Goal: Transaction & Acquisition: Book appointment/travel/reservation

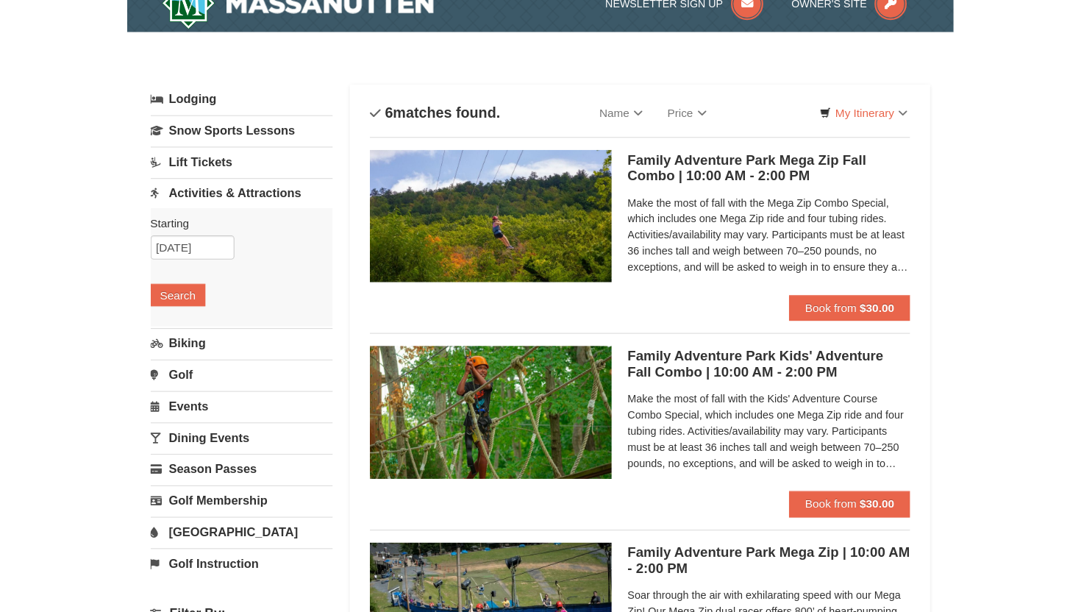
scroll to position [23, 0]
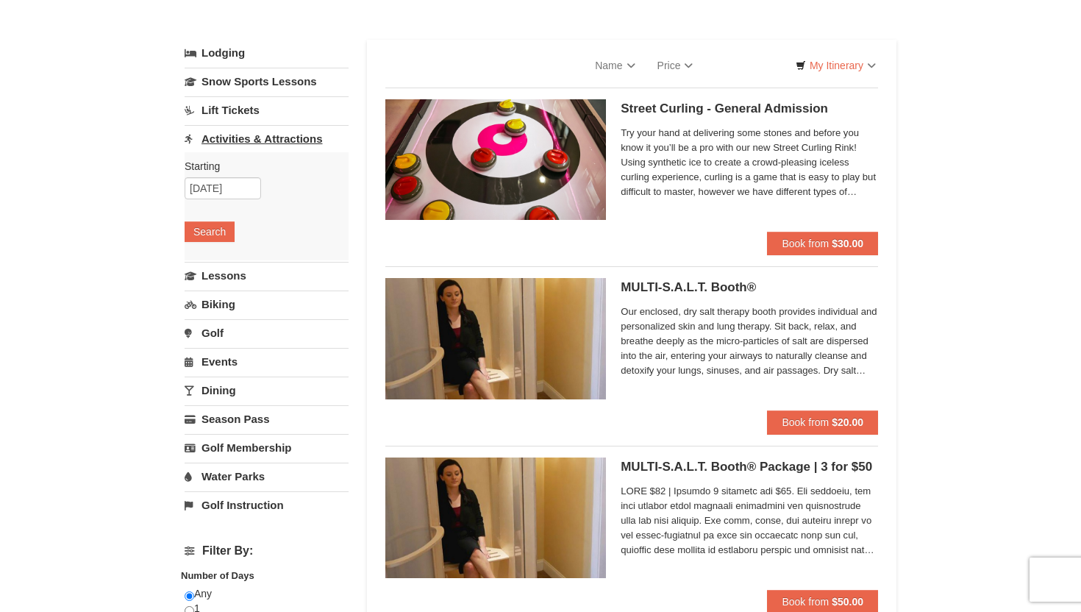
select select "9"
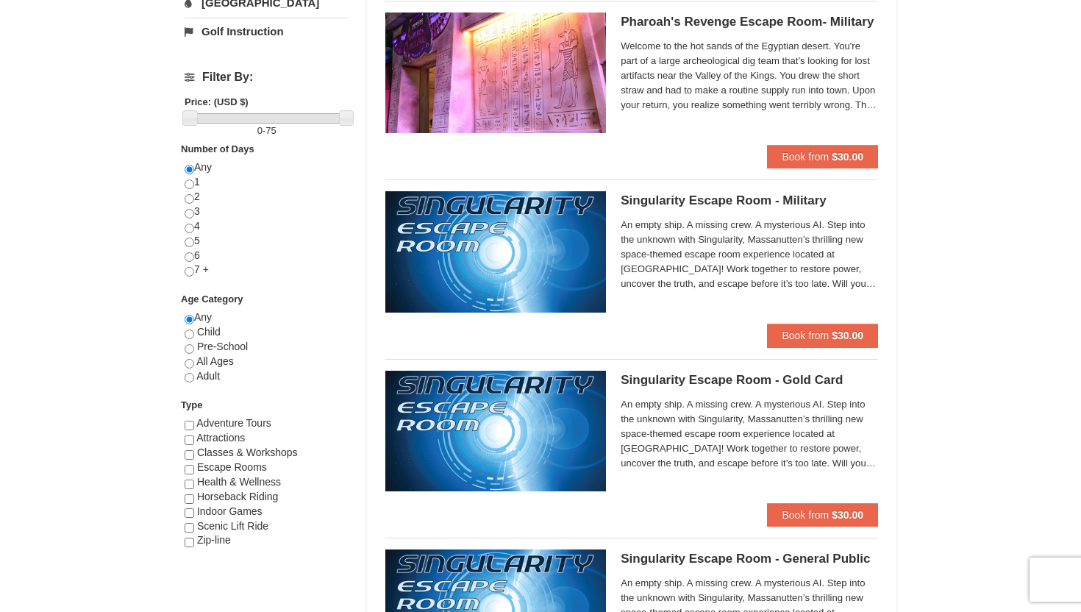
scroll to position [514, 0]
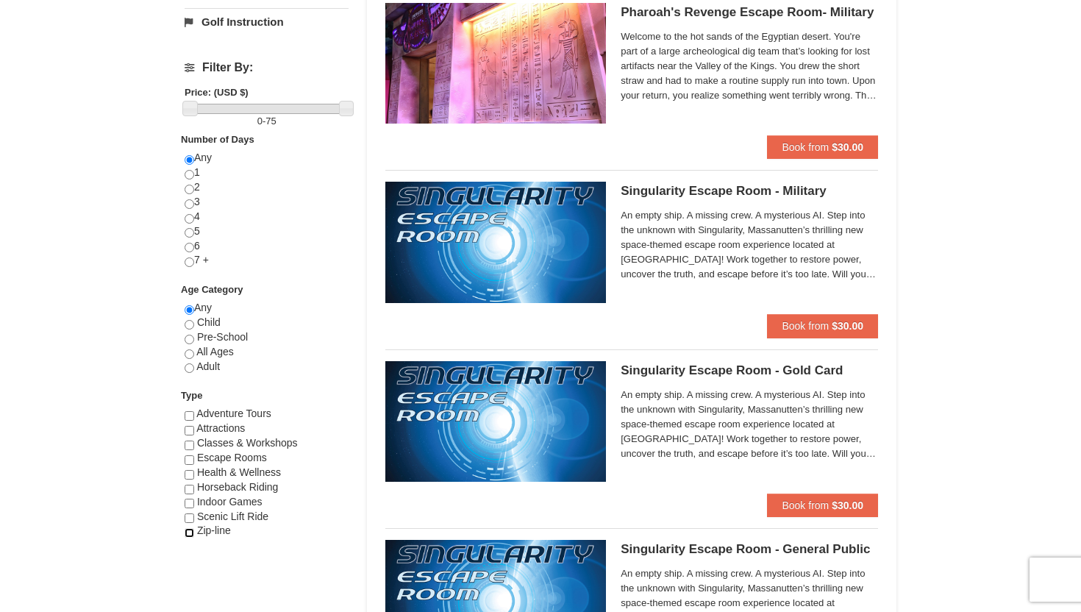
click at [189, 534] on input "checkbox" at bounding box center [190, 533] width 10 height 10
checkbox input "true"
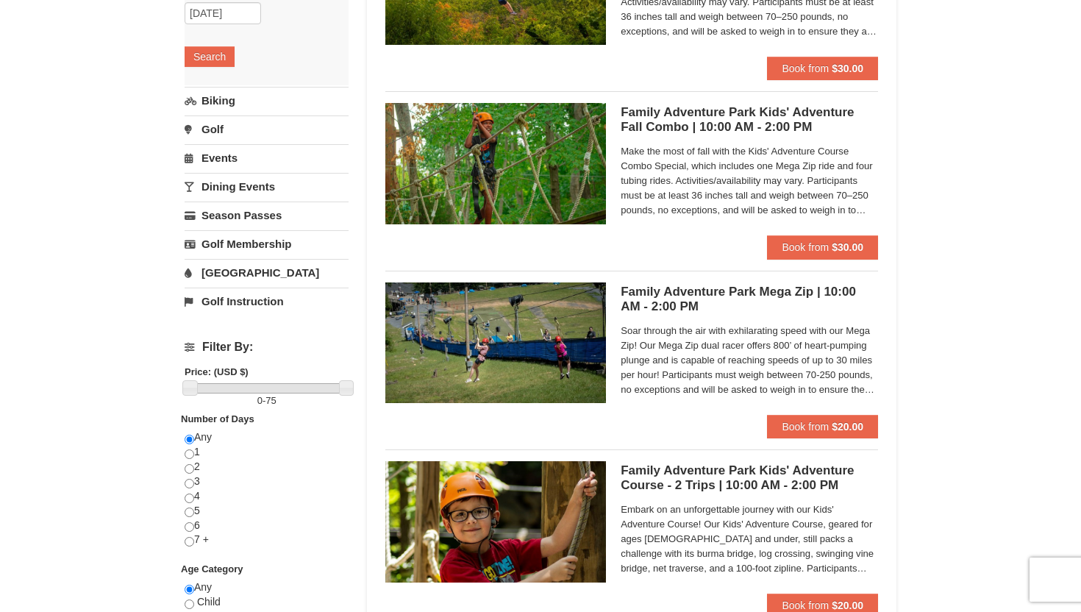
scroll to position [217, 0]
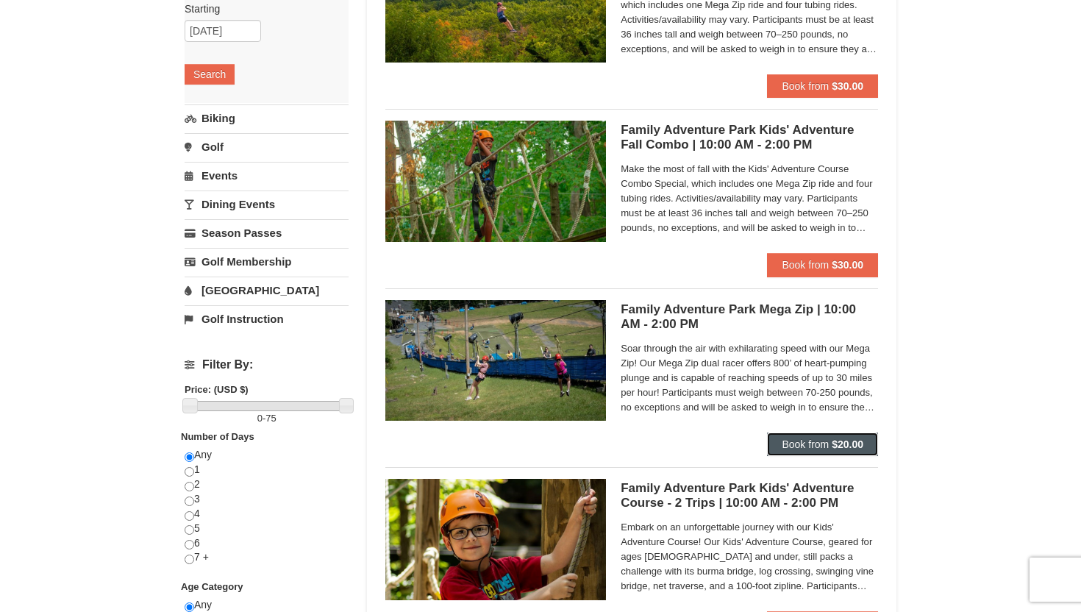
click at [822, 440] on span "Book from" at bounding box center [805, 444] width 47 height 12
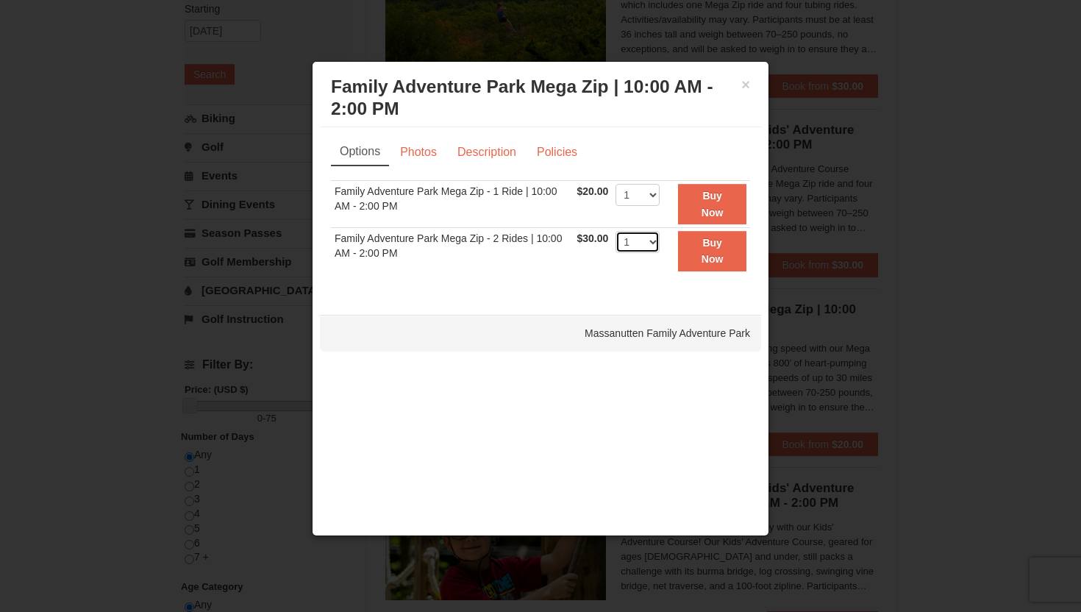
click at [655, 238] on select "1 2 3 4 5 6 7 8 9 10 11 12 13 14 15 16 17 18 19 20 21 22" at bounding box center [638, 242] width 44 height 22
select select "2"
click at [616, 231] on select "1 2 3 4 5 6 7 8 9 10 11 12 13 14 15 16 17 18 19 20 21 22" at bounding box center [638, 242] width 44 height 22
click at [696, 256] on button "Buy Now" at bounding box center [712, 251] width 68 height 40
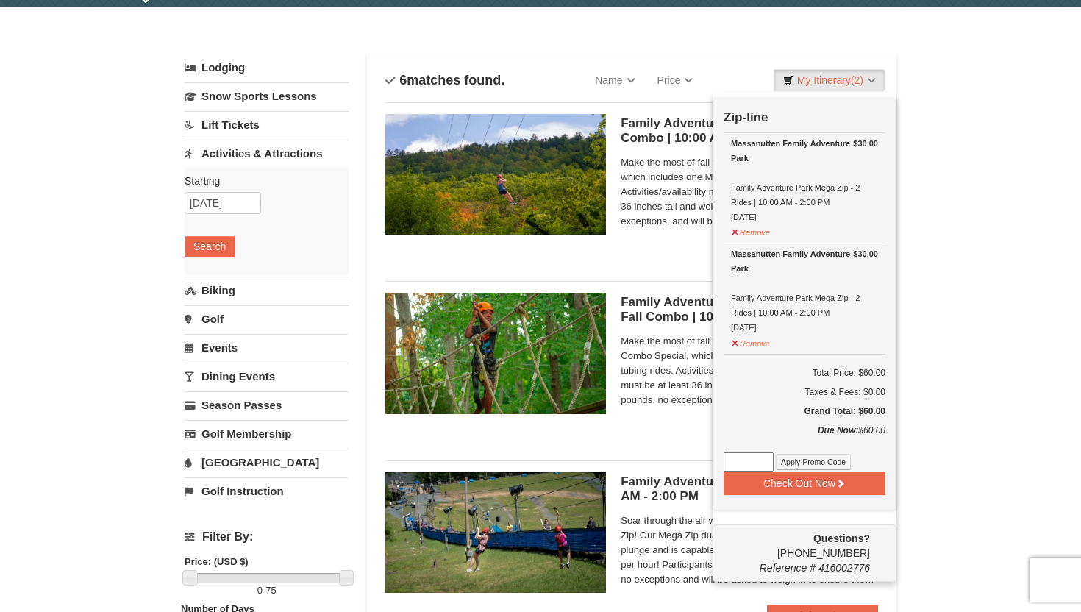
scroll to position [44, 0]
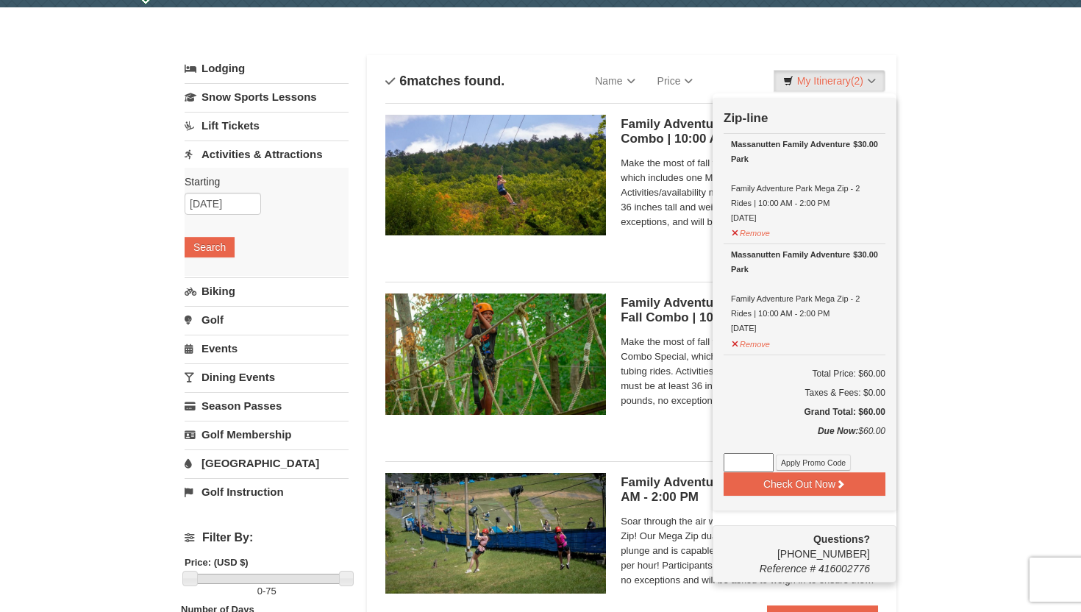
click at [757, 458] on input at bounding box center [749, 462] width 50 height 19
type input "SAVE25"
click at [833, 462] on button "Apply Promo Code" at bounding box center [813, 463] width 75 height 16
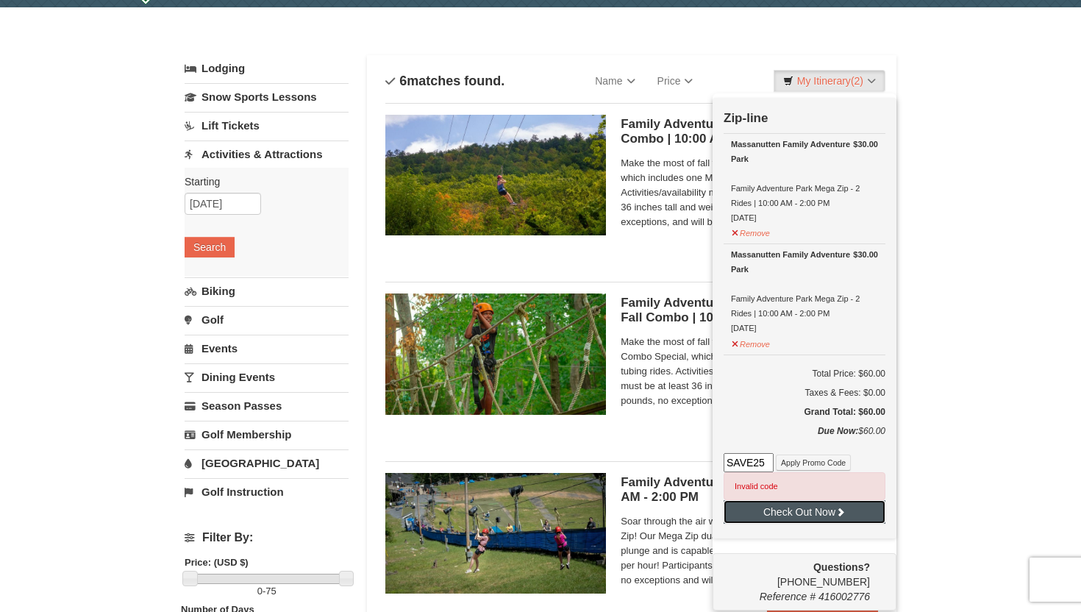
click at [821, 516] on button "Check Out Now" at bounding box center [805, 512] width 162 height 24
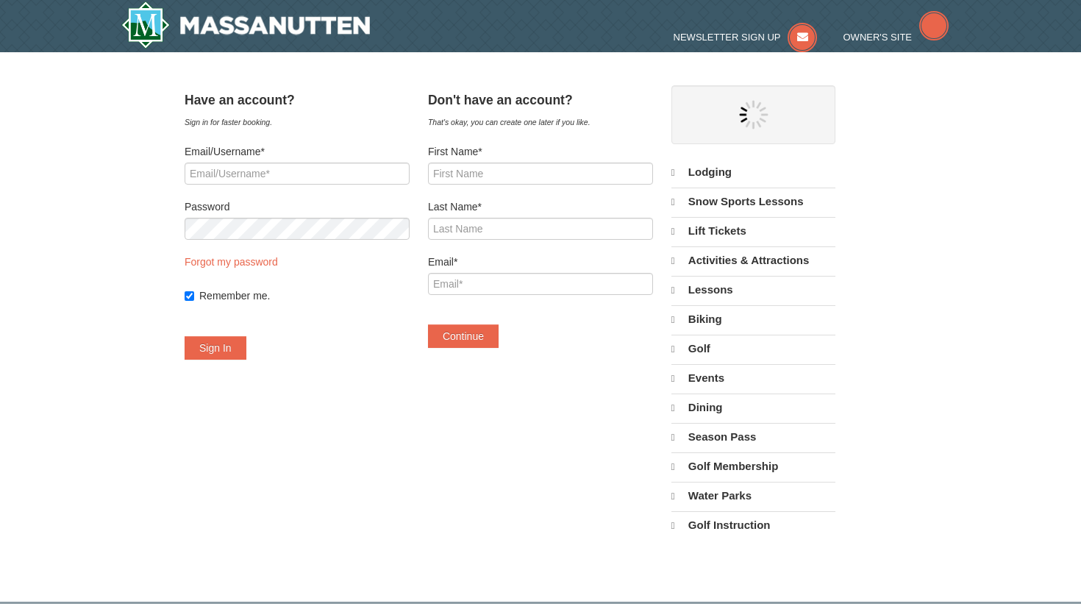
select select "9"
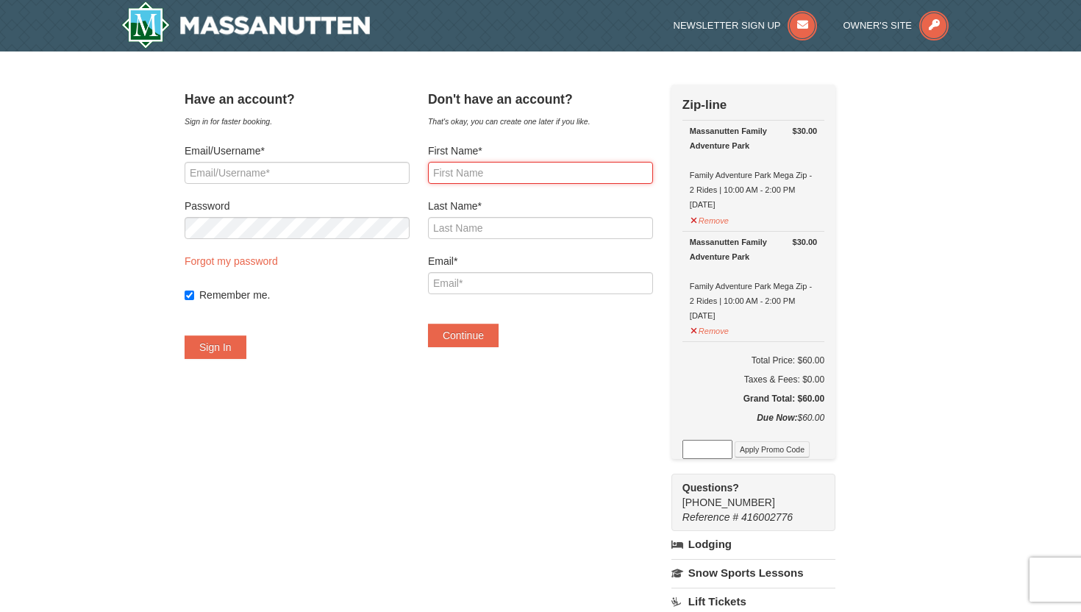
click at [508, 180] on input "First Name*" at bounding box center [540, 173] width 225 height 22
type input "raeden"
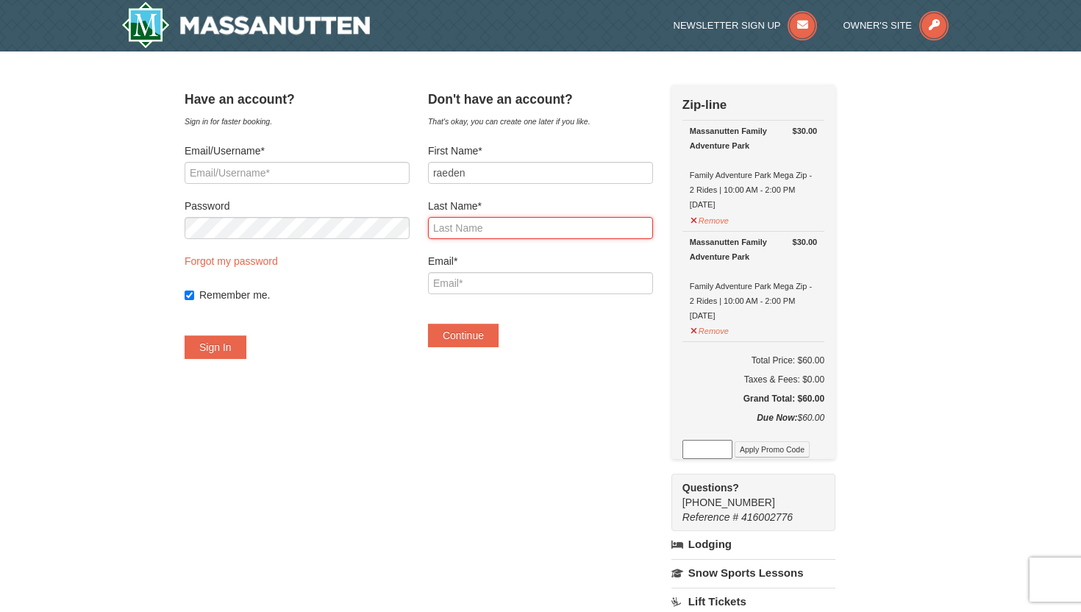
type input "steele"
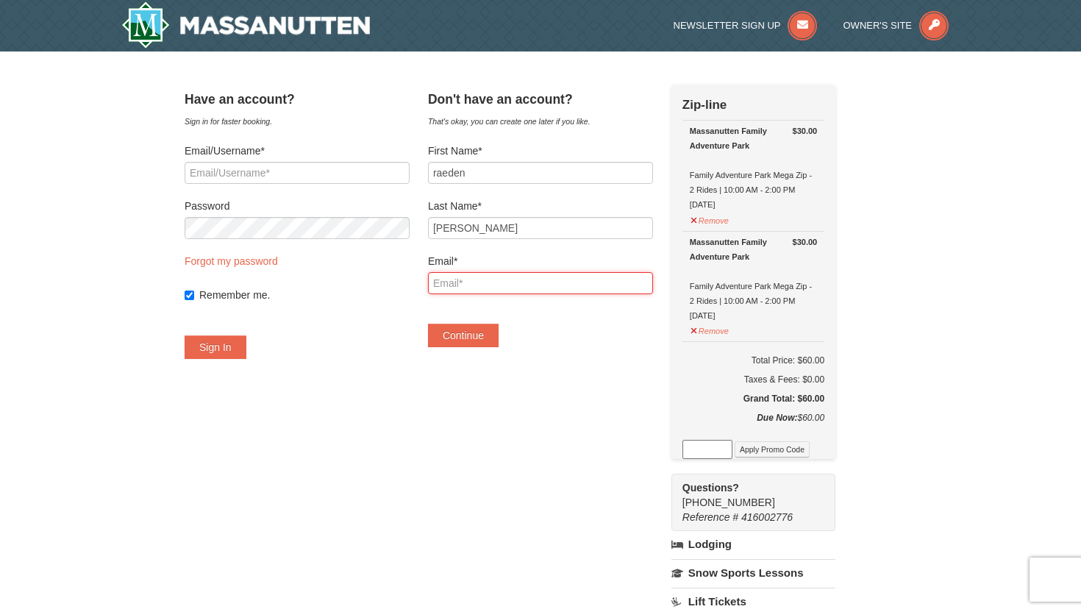
click at [516, 278] on input "Email*" at bounding box center [540, 283] width 225 height 22
type input "raedensteel35@gmail.com"
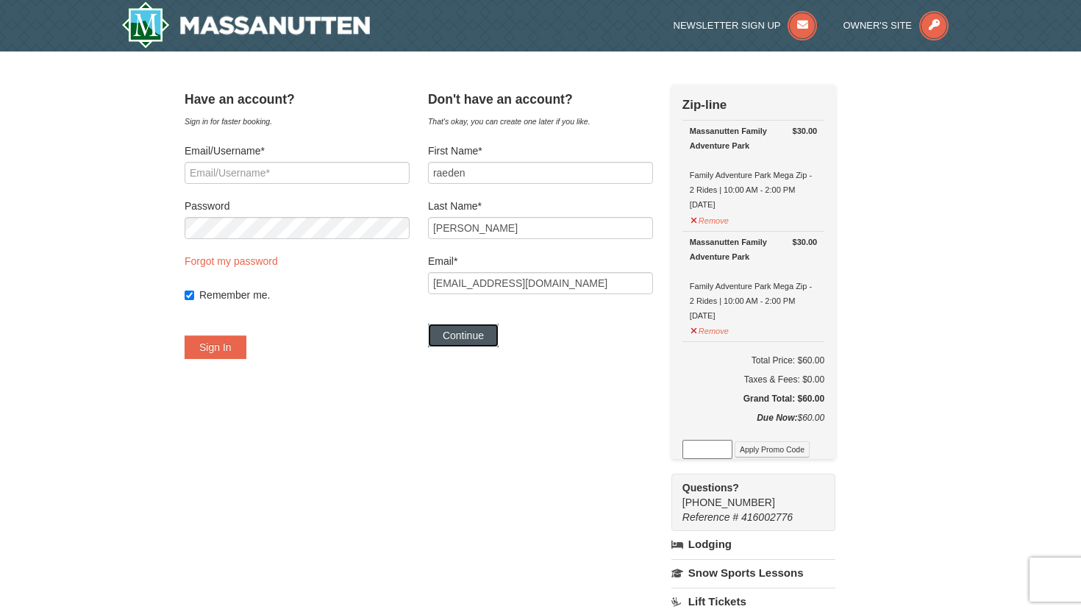
click at [495, 337] on button "Continue" at bounding box center [463, 336] width 71 height 24
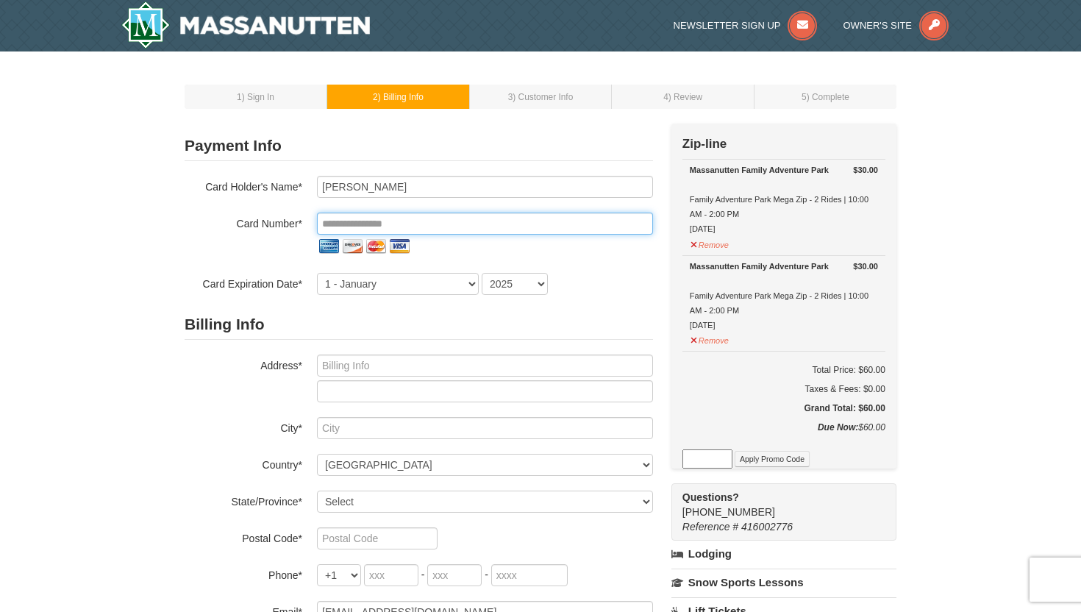
click at [416, 225] on input "tel" at bounding box center [485, 224] width 336 height 22
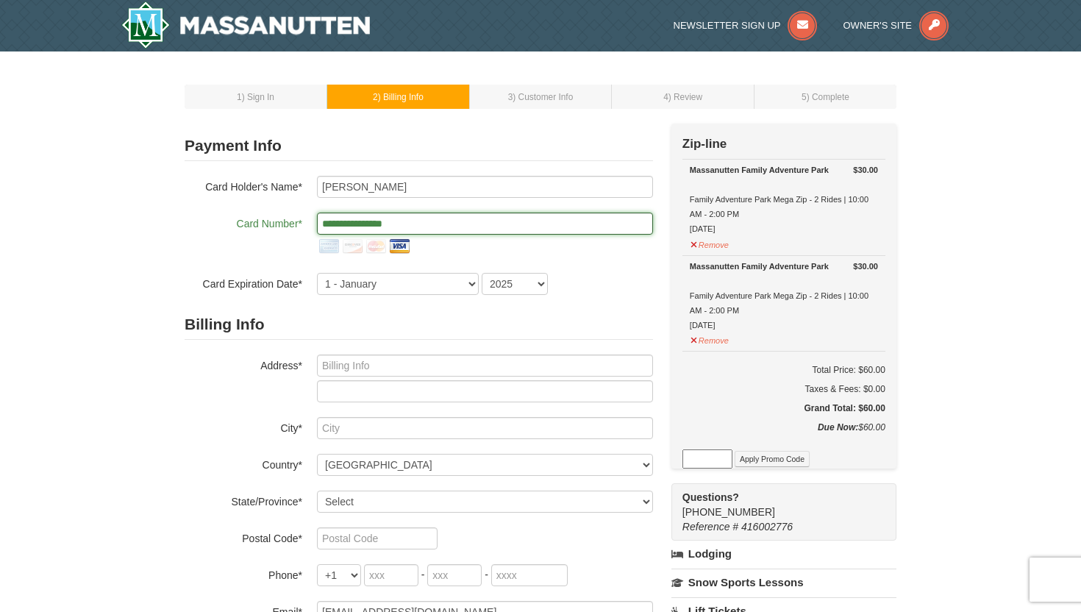
type input "**********"
click at [410, 271] on div "**********" at bounding box center [419, 235] width 469 height 119
click at [410, 286] on select "1 - January 2 - February 3 - March 4 - April 5 - May 6 - June 7 - July 8 - Augu…" at bounding box center [398, 284] width 162 height 22
select select "7"
click at [317, 273] on select "1 - January 2 - February 3 - March 4 - April 5 - May 6 - June 7 - July 8 - Augu…" at bounding box center [398, 284] width 162 height 22
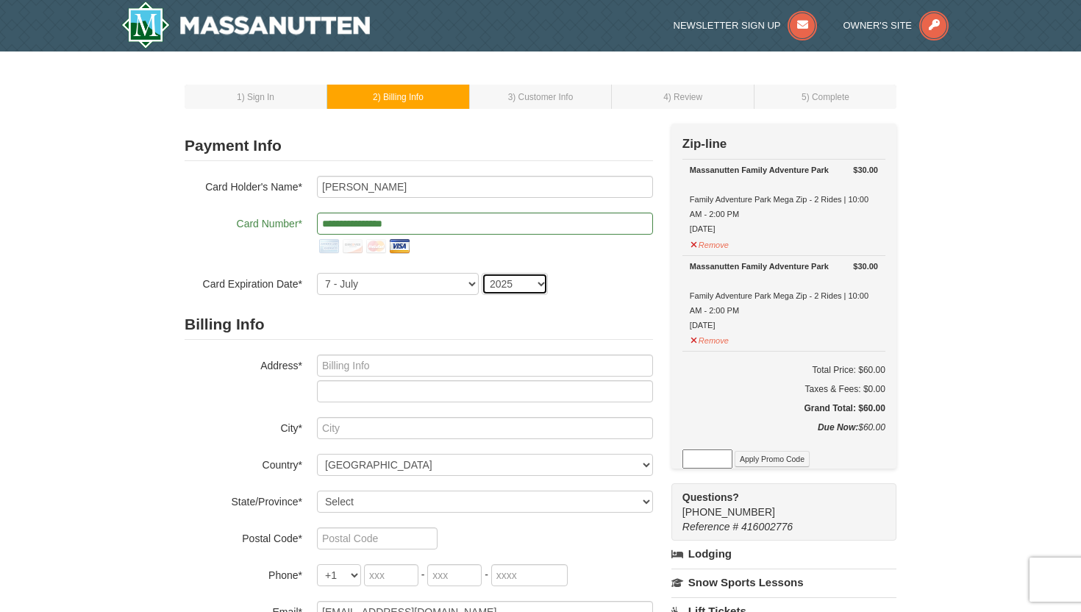
click at [522, 285] on select "2025 2026 2027 2028 2029 2030 2031 2032 2033 2034" at bounding box center [515, 284] width 66 height 22
select select "2029"
click at [482, 273] on select "2025 2026 2027 2028 2029 2030 2031 2032 2033 2034" at bounding box center [515, 284] width 66 height 22
click at [441, 368] on input "text" at bounding box center [485, 366] width 336 height 22
type input "147 century lane"
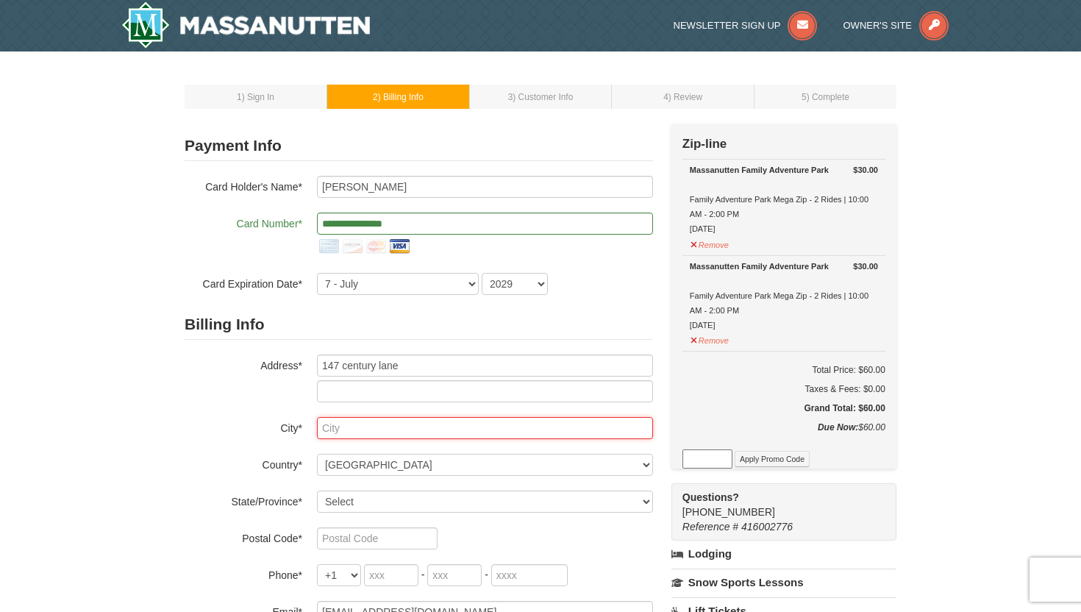
type input "Montross"
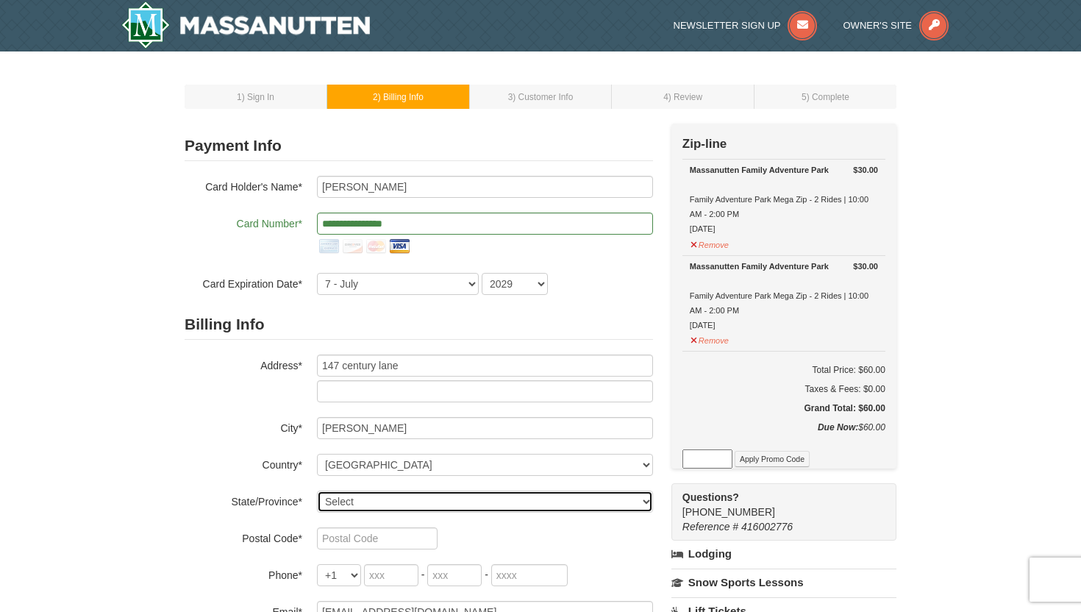
select select "VA"
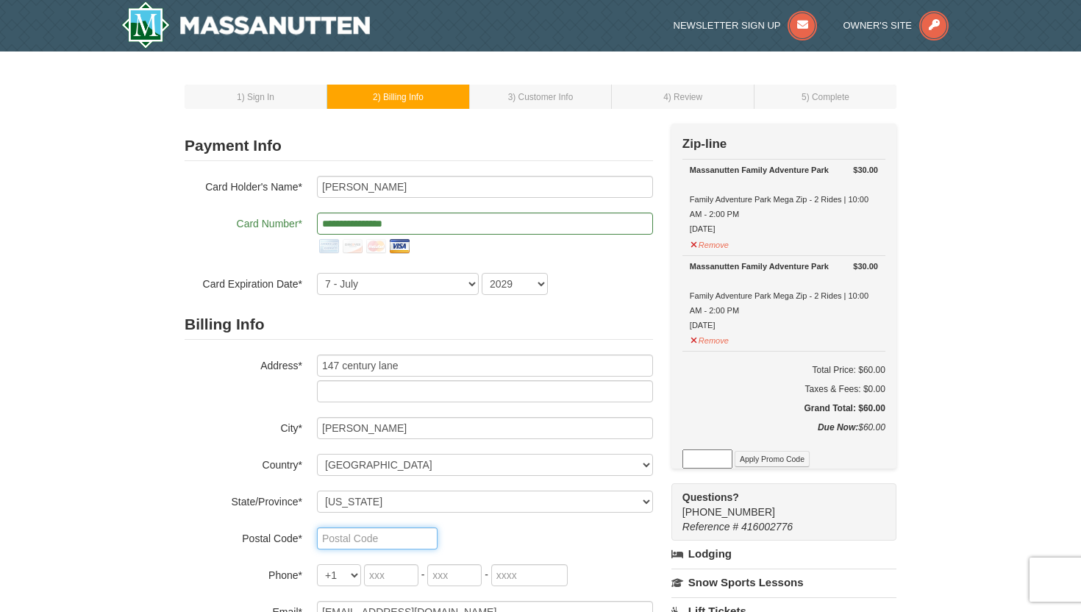
type input "22520"
type input "703"
type input "618"
type input "9108"
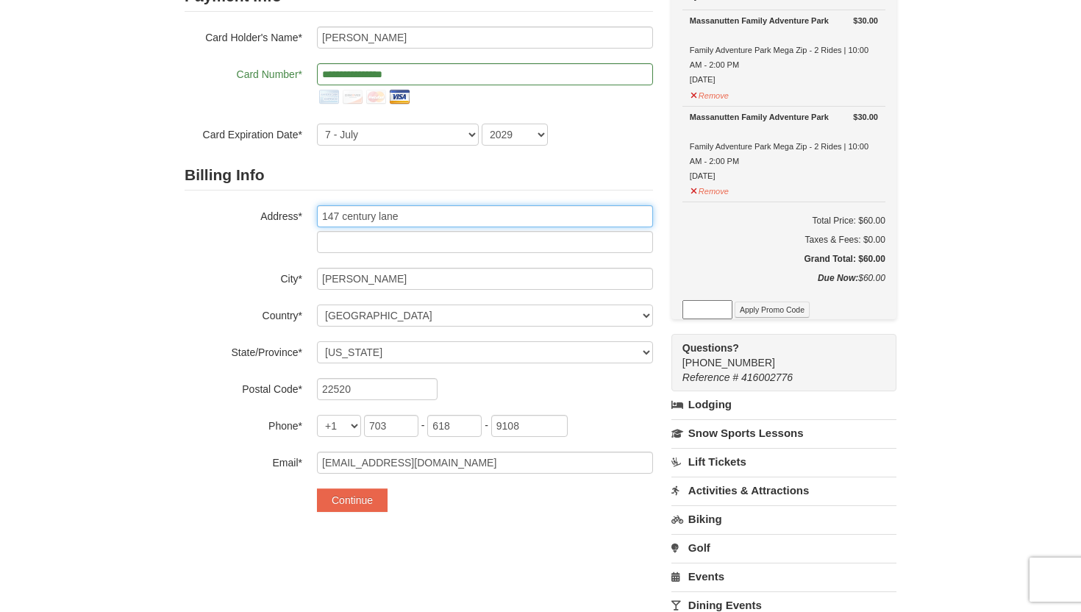
scroll to position [174, 0]
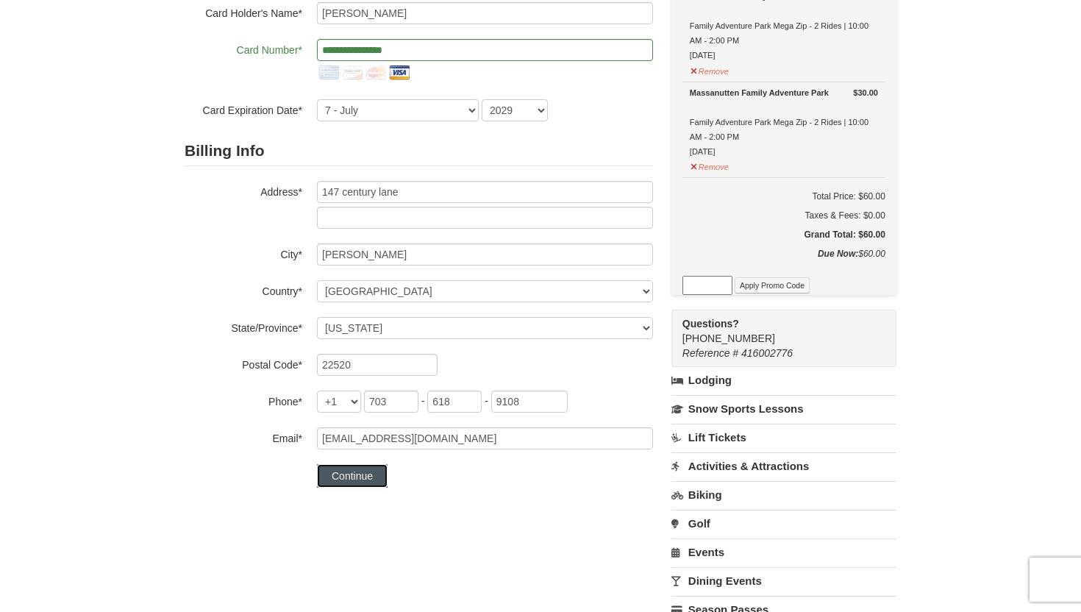
click at [373, 477] on button "Continue" at bounding box center [352, 476] width 71 height 24
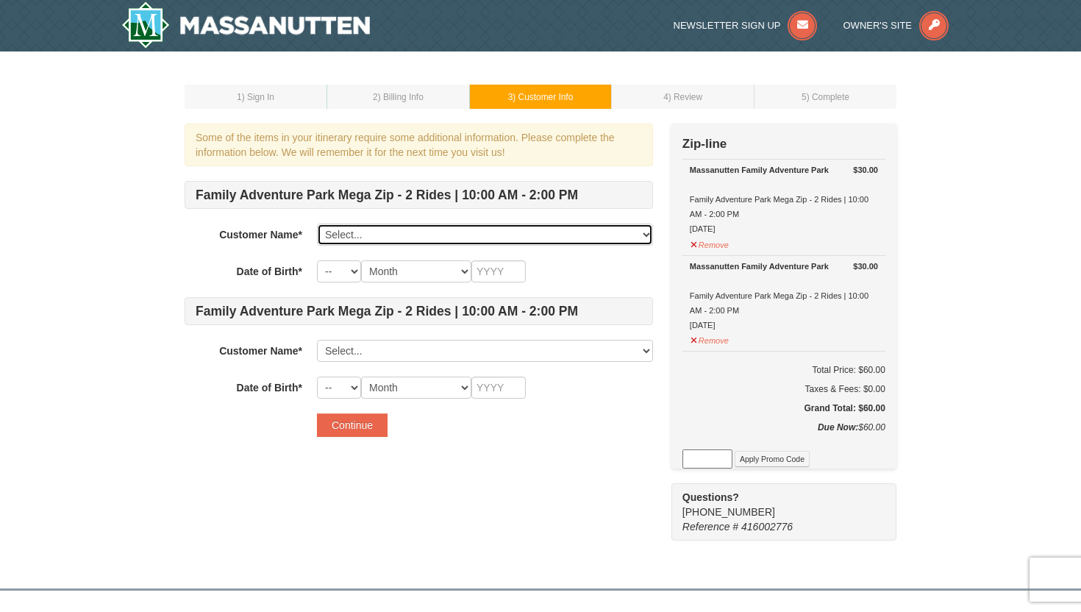
click at [408, 232] on select "Select... [PERSON_NAME] Add New..." at bounding box center [485, 235] width 336 height 22
select select "28248750"
click at [317, 224] on select "Select... [PERSON_NAME] Add New..." at bounding box center [485, 235] width 336 height 22
click at [340, 271] on select "-- 01 02 03 04 05 06 07 08 09 10 11 12 13 14 15 16 17 18 19 20 21 22 23 24 25 2…" at bounding box center [339, 271] width 44 height 22
select select "01"
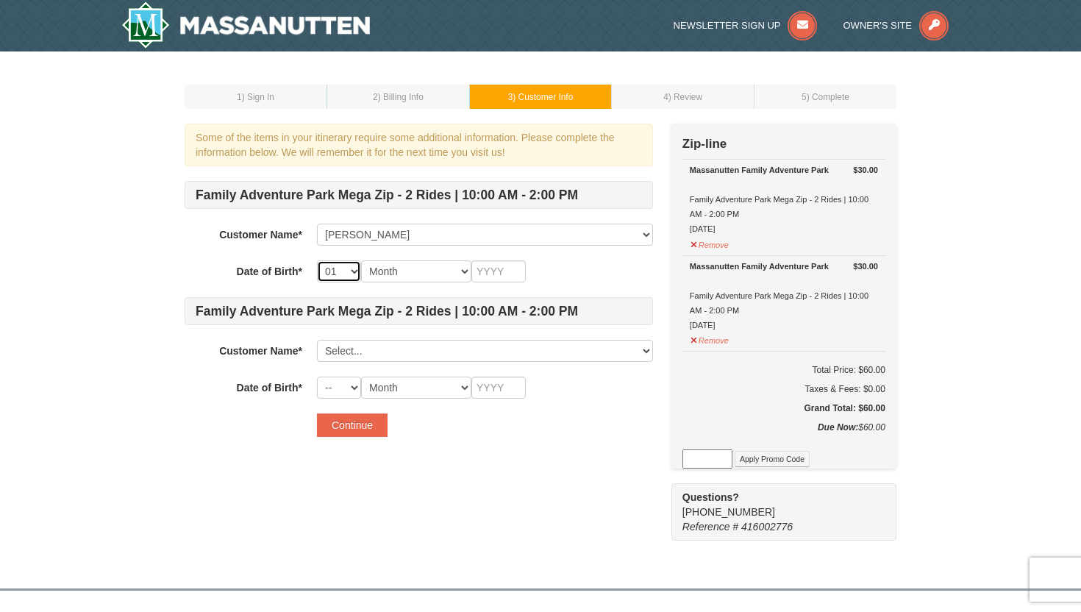
click at [317, 260] on select "-- 01 02 03 04 05 06 07 08 09 10 11 12 13 14 15 16 17 18 19 20 21 22 23 24 25 2…" at bounding box center [339, 271] width 44 height 22
click at [401, 276] on select "Month January February March April May June July August September October Novem…" at bounding box center [416, 271] width 110 height 22
select select "01"
click at [361, 260] on select "Month January February March April May June July August September October Novem…" at bounding box center [416, 271] width 110 height 22
click at [331, 265] on select "-- 01 02 03 04 05 06 07 08 09 10 11 12 13 14 15 16 17 18 19 20 21 22 23 24 25 2…" at bounding box center [339, 271] width 44 height 22
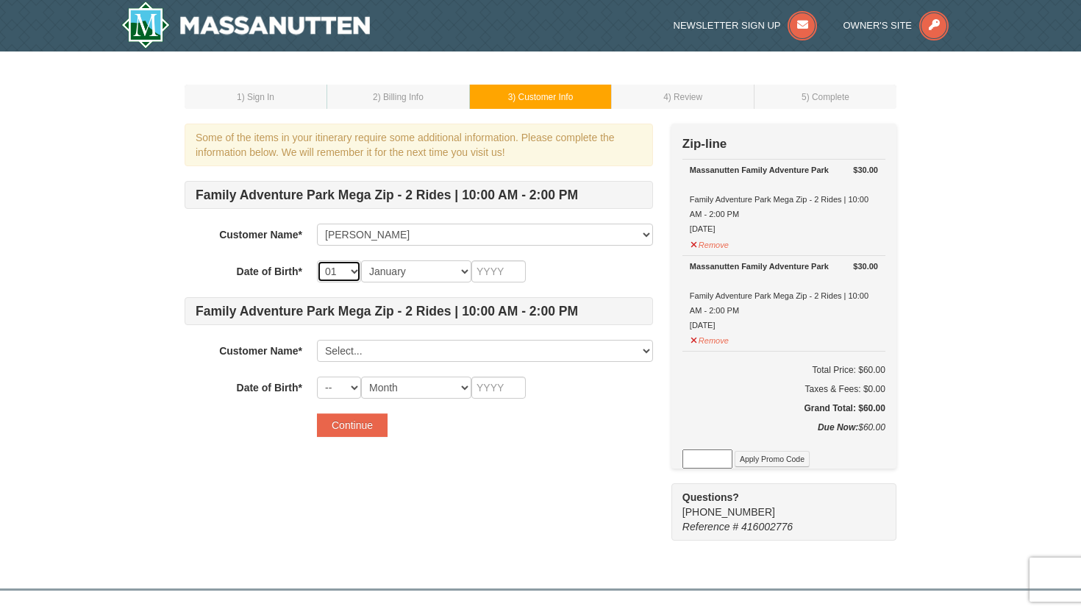
select select "26"
click at [317, 260] on select "-- 01 02 03 04 05 06 07 08 09 10 11 12 13 14 15 16 17 18 19 20 21 22 23 24 25 2…" at bounding box center [339, 271] width 44 height 22
click at [506, 271] on input "text" at bounding box center [499, 271] width 54 height 22
type input "2004"
click at [500, 388] on input "text" at bounding box center [499, 388] width 54 height 22
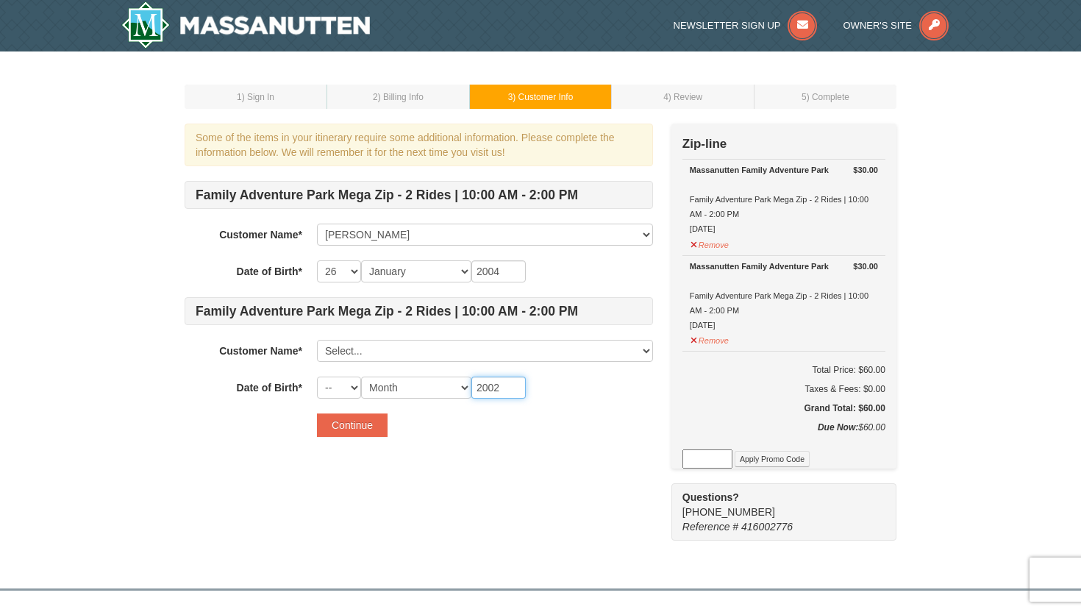
type input "2002"
click at [338, 384] on select "-- 01 02 03 04 05 06 07 08 09 10 11 12 13 14 15 16 17 18 19 20 21 22 23 24 25 2…" at bounding box center [339, 388] width 44 height 22
click at [317, 377] on select "-- 01 02 03 04 05 06 07 08 09 10 11 12 13 14 15 16 17 18 19 20 21 22 23 24 25 2…" at bounding box center [339, 388] width 44 height 22
click at [410, 391] on select "Month January February March April May June July August September October Novem…" at bounding box center [416, 388] width 110 height 22
click at [345, 391] on select "-- 01 02 03 04 05 06 07 08 09 10 11 12 13 14 15 16 17 18 19 20 21 22 23 24 25 2…" at bounding box center [339, 388] width 44 height 22
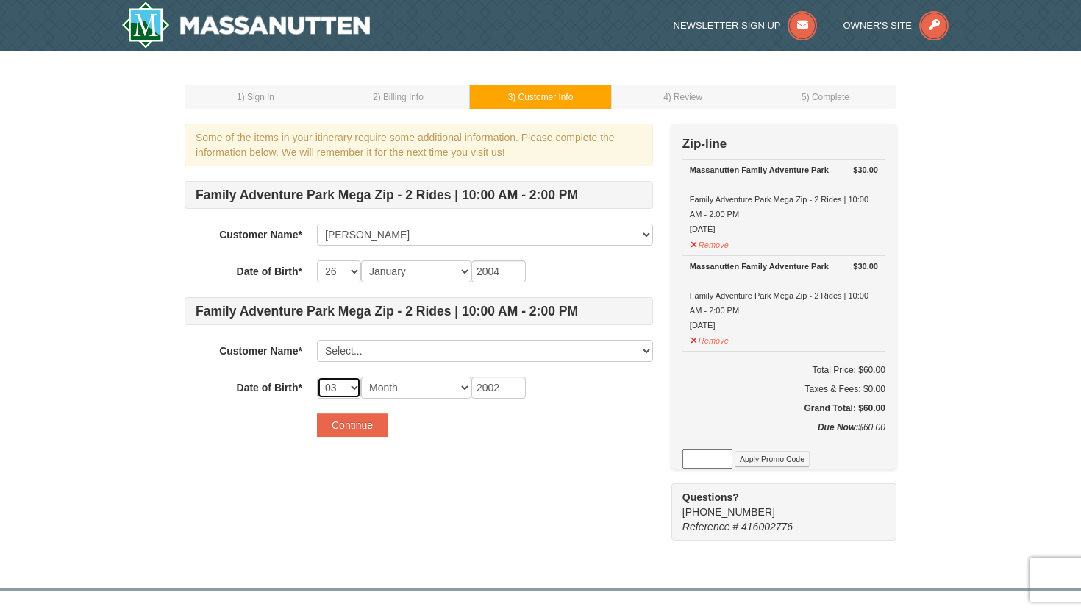
select select "01"
click at [317, 377] on select "-- 01 02 03 04 05 06 07 08 09 10 11 12 13 14 15 16 17 18 19 20 21 22 23 24 25 2…" at bounding box center [339, 388] width 44 height 22
click at [405, 383] on select "Month January February March April May June July August September October Novem…" at bounding box center [416, 388] width 110 height 22
select select "03"
click at [361, 377] on select "Month January February March April May June July August September October Novem…" at bounding box center [416, 388] width 110 height 22
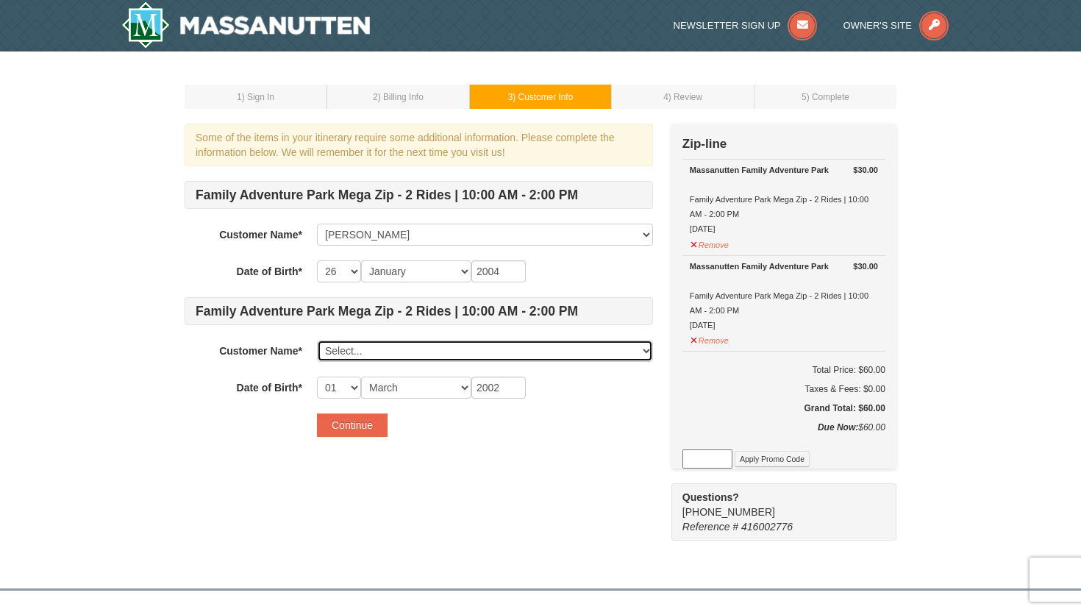
click at [405, 357] on select "Select... [PERSON_NAME] Add New..." at bounding box center [485, 351] width 336 height 22
click select "Select... [PERSON_NAME] Add New..." at bounding box center [485, 351] width 336 height 22
select select
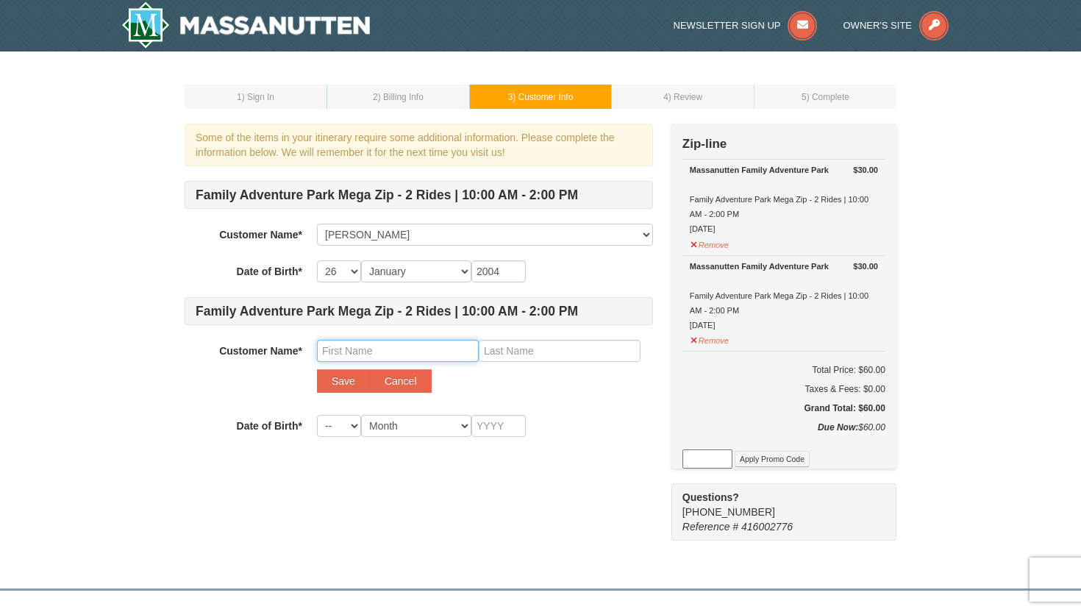
click at [397, 351] on input "text" at bounding box center [398, 351] width 162 height 22
type input "[PERSON_NAME]"
click at [542, 350] on input "text" at bounding box center [560, 351] width 162 height 22
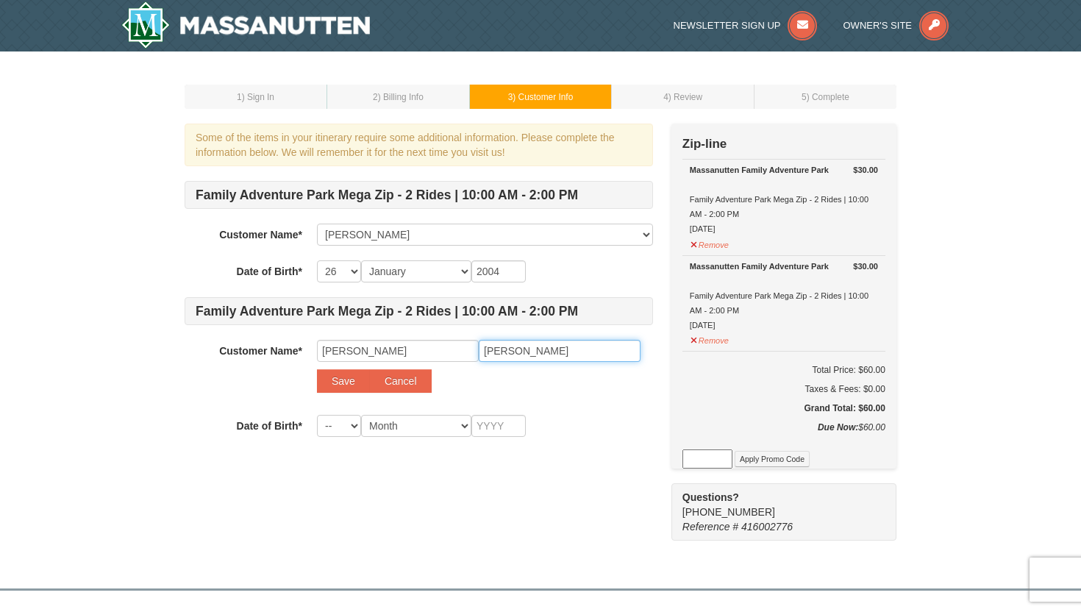
type input "[PERSON_NAME]"
click at [343, 431] on select "-- 01 02 03 04 05 06 07 08 09 10 11 12 13 14 15 16 17 18 19 20 21 22 23 24 25 2…" at bounding box center [339, 426] width 44 height 22
select select "01"
click at [317, 415] on select "-- 01 02 03 04 05 06 07 08 09 10 11 12 13 14 15 16 17 18 19 20 21 22 23 24 25 2…" at bounding box center [339, 426] width 44 height 22
click at [441, 427] on select "Month January February March April May June July August September October Novem…" at bounding box center [416, 426] width 110 height 22
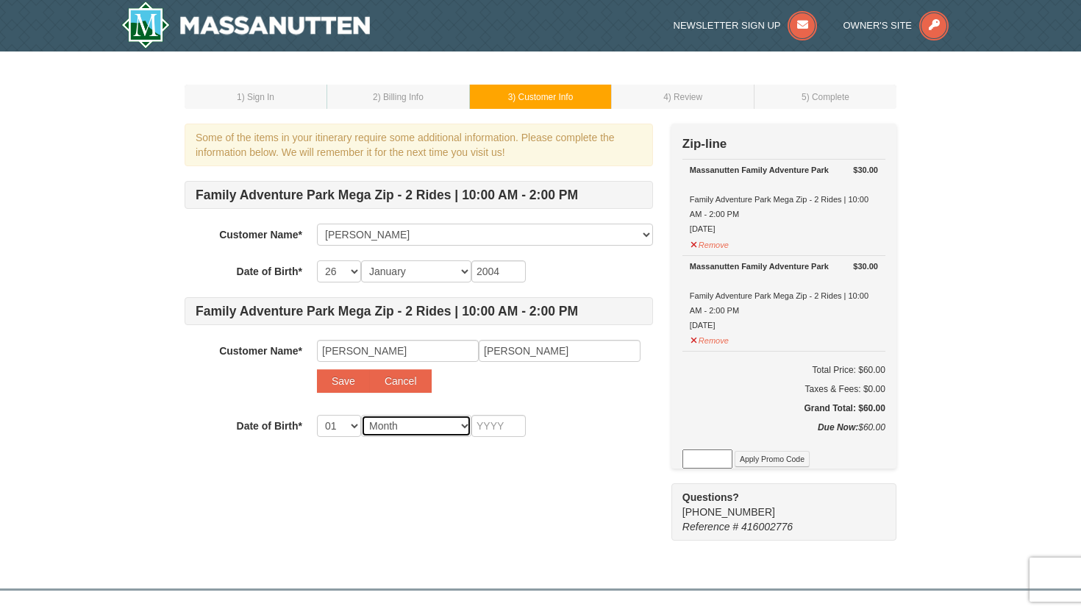
select select "03"
click at [361, 415] on select "Month January February March April May June July August September October Novem…" at bounding box center [416, 426] width 110 height 22
click at [491, 428] on input "text" at bounding box center [499, 426] width 54 height 22
type input "2002"
click at [345, 388] on button "Save" at bounding box center [343, 381] width 53 height 24
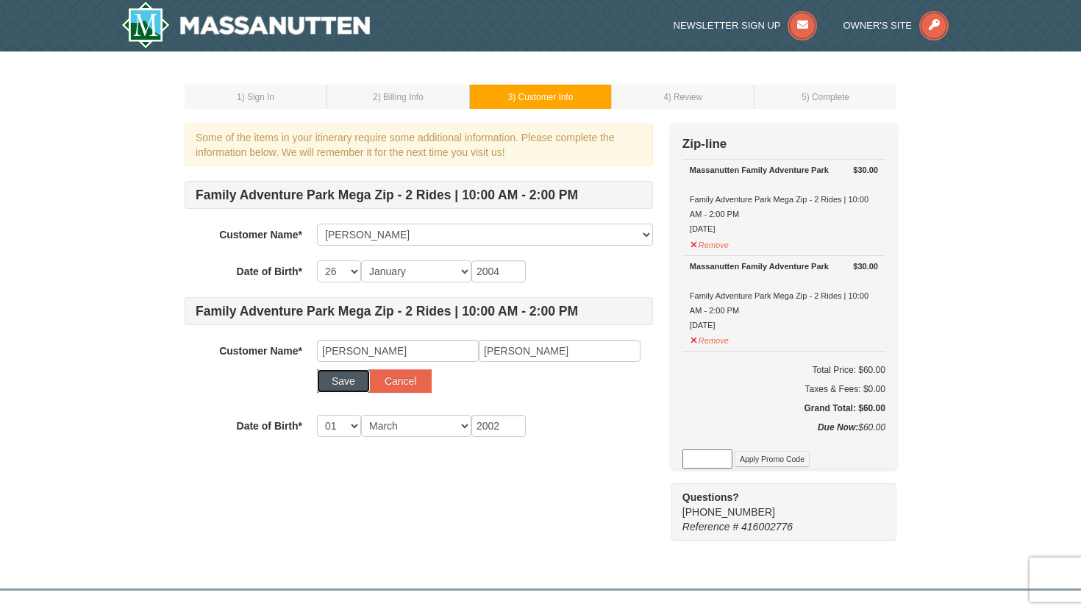
select select
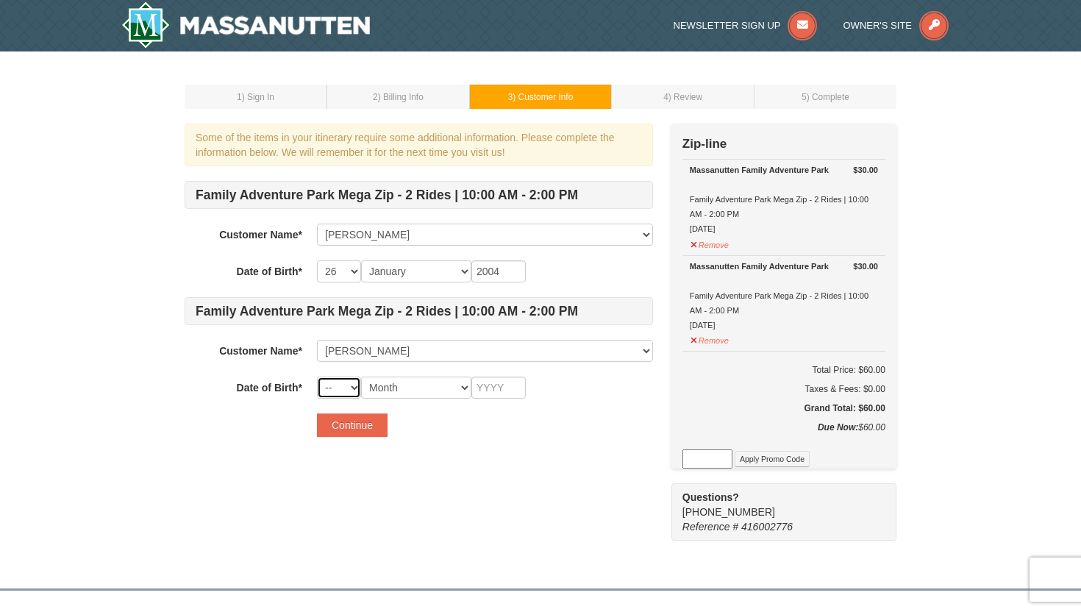
click at [349, 392] on select "-- 01 02 03 04 05 06 07 08 09 10 11 12 13 14 15 16 17 18 19 20 21 22 23 24 25 2…" at bounding box center [339, 388] width 44 height 22
select select "01"
click at [317, 377] on select "-- 01 02 03 04 05 06 07 08 09 10 11 12 13 14 15 16 17 18 19 20 21 22 23 24 25 2…" at bounding box center [339, 388] width 44 height 22
click at [402, 391] on select "Month January February March April May June July August September October Novem…" at bounding box center [416, 388] width 110 height 22
select select "03"
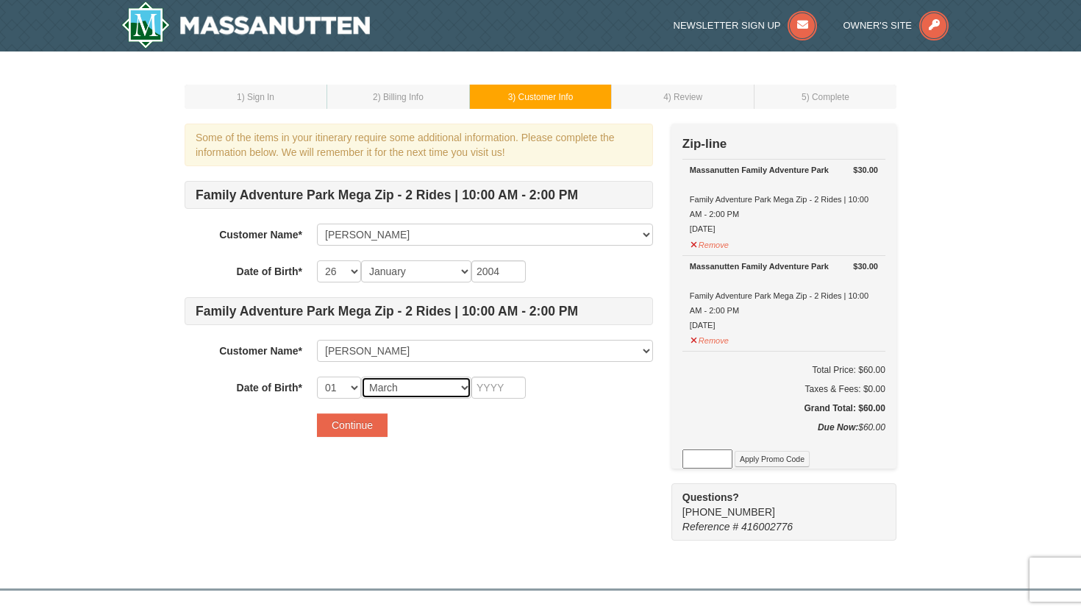
click at [361, 377] on select "Month January February March April May June July August September October Novem…" at bounding box center [416, 388] width 110 height 22
click at [499, 385] on input "text" at bounding box center [499, 388] width 54 height 22
type input "2002"
click at [379, 425] on button "Continue" at bounding box center [352, 425] width 71 height 24
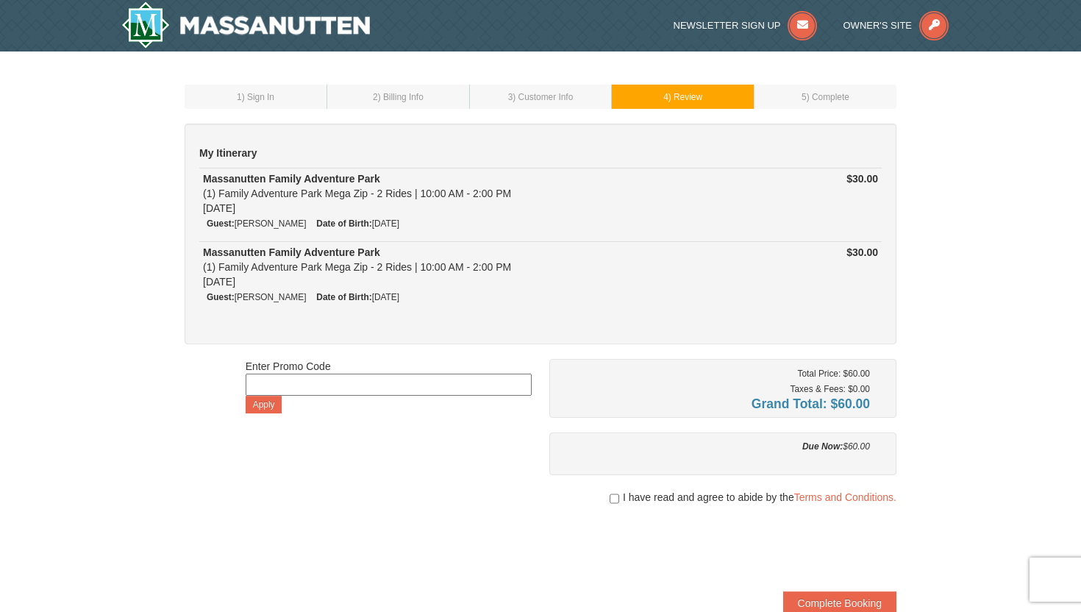
click at [409, 385] on input at bounding box center [389, 385] width 286 height 22
type input "SAVE25"
click at [259, 403] on button "Apply" at bounding box center [264, 405] width 37 height 18
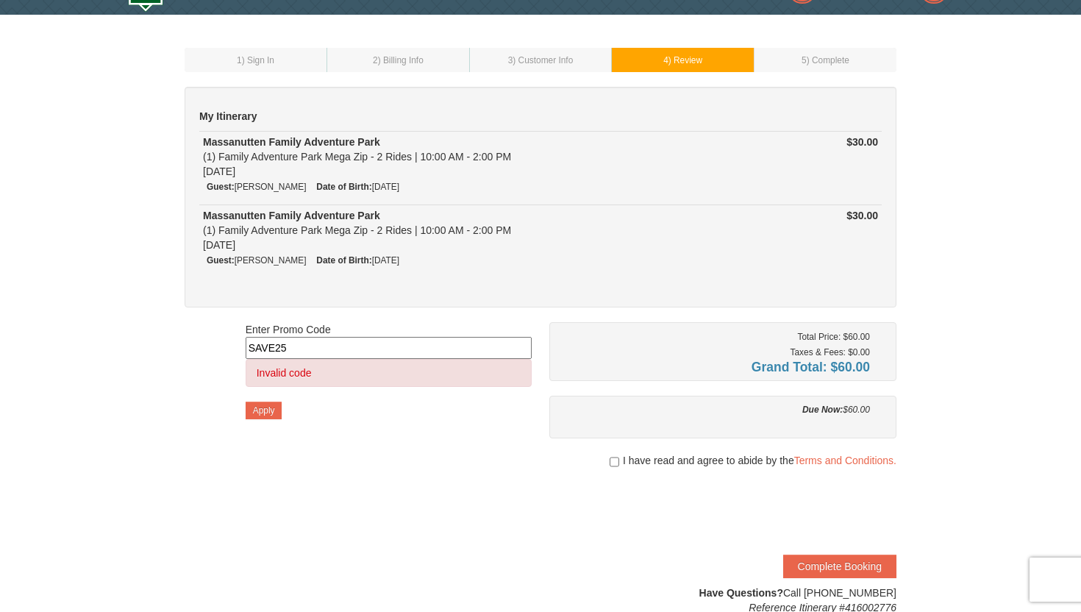
scroll to position [44, 0]
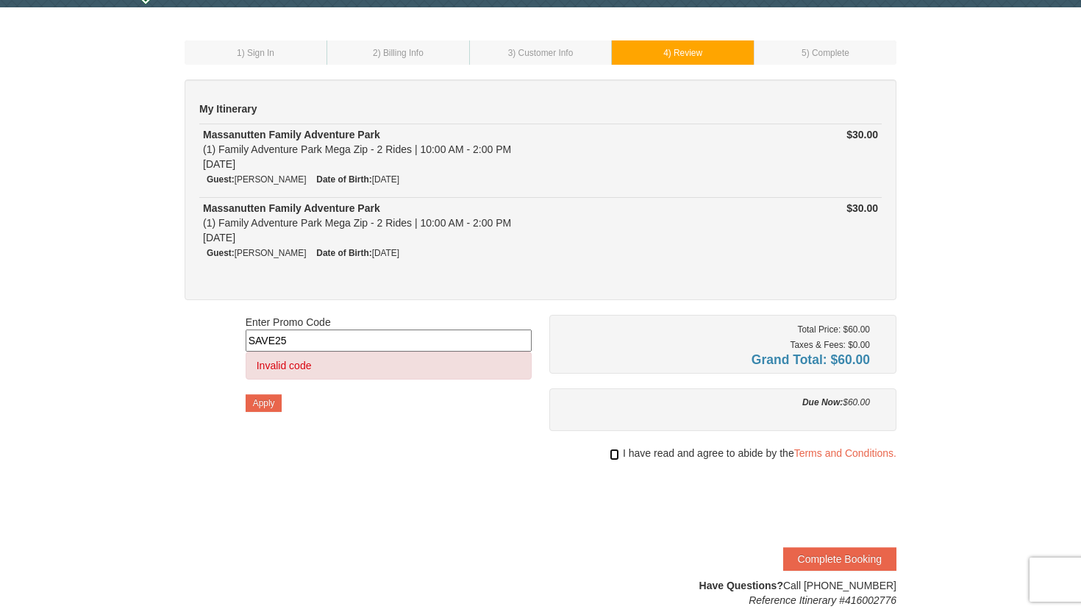
click at [610, 449] on input "checkbox" at bounding box center [615, 455] width 10 height 12
checkbox input "true"
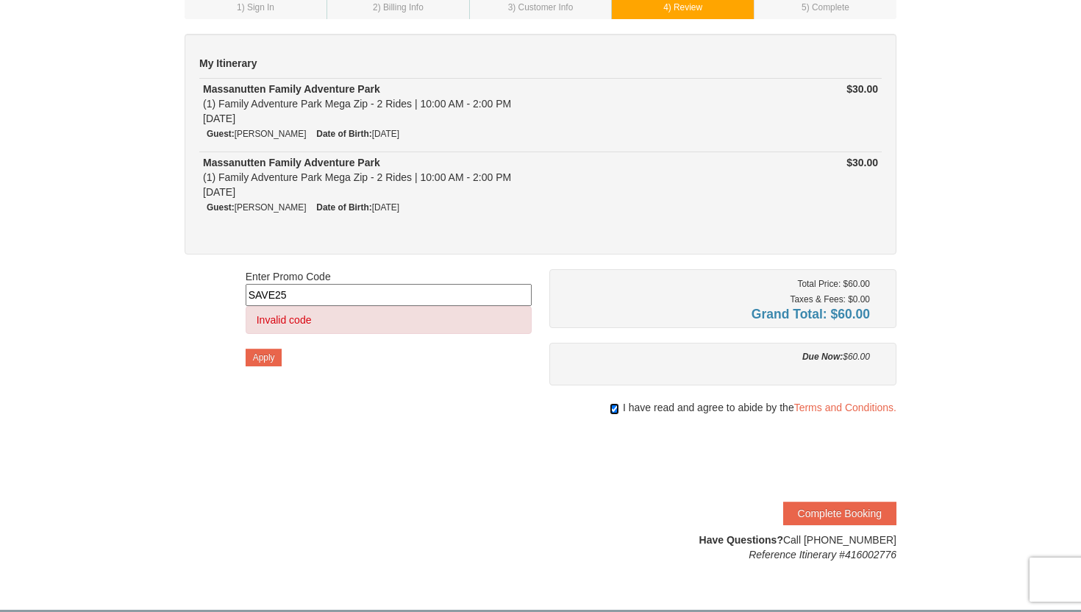
scroll to position [113, 0]
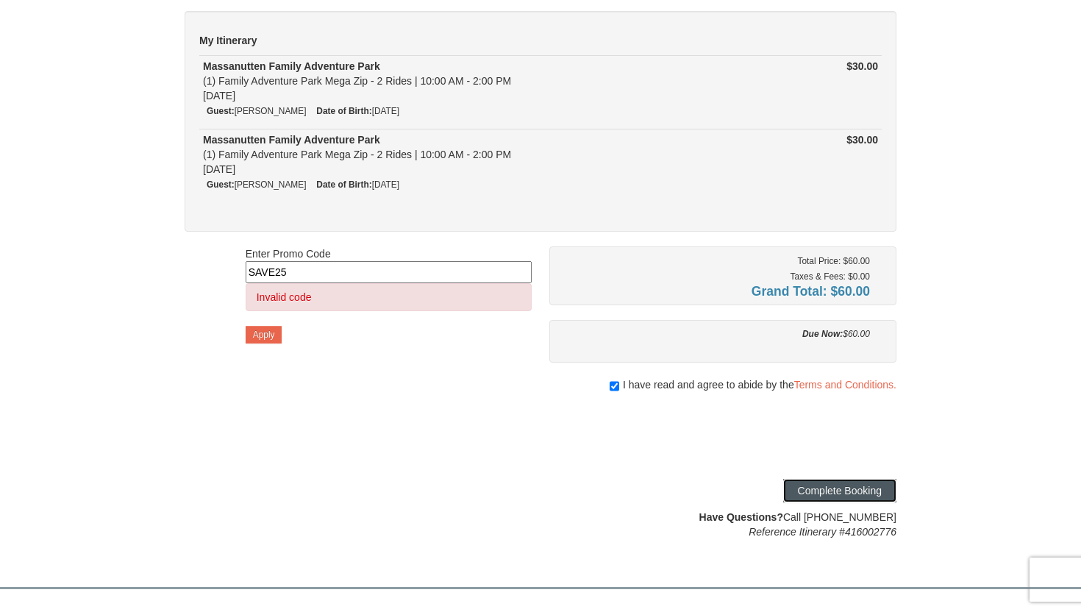
click at [823, 496] on button "Complete Booking" at bounding box center [839, 491] width 113 height 24
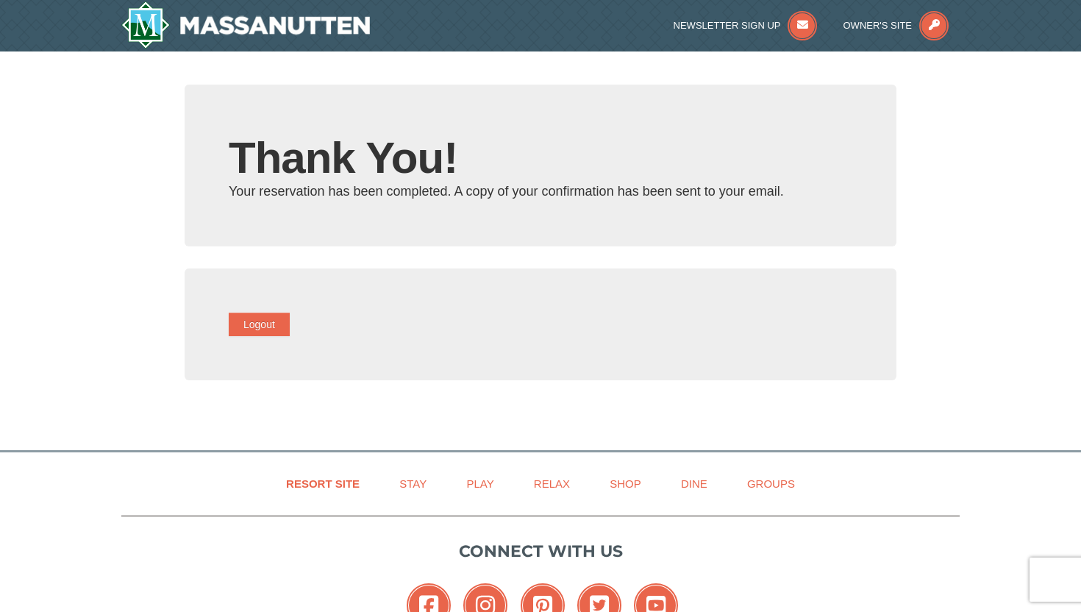
type input "raedensteel35@gmail.com"
